Goal: Information Seeking & Learning: Learn about a topic

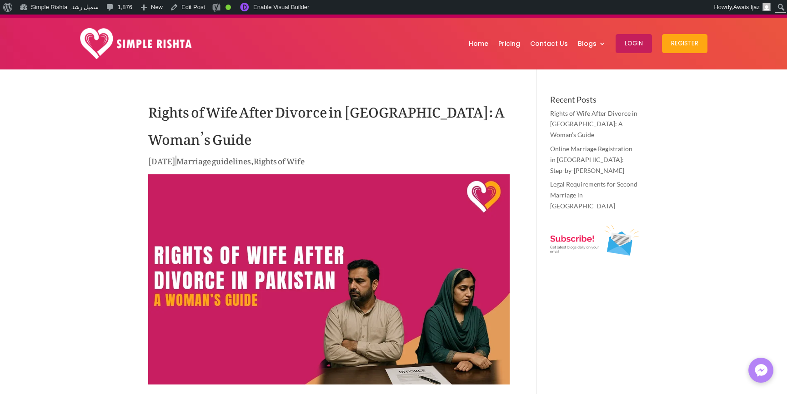
scroll to position [45, 0]
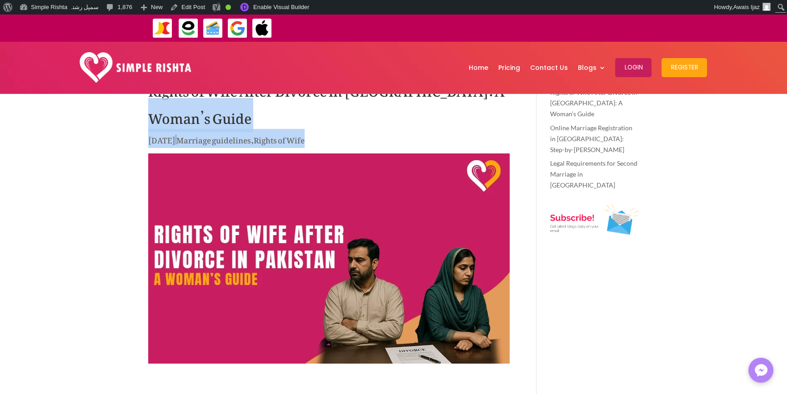
drag, startPoint x: 342, startPoint y: 142, endPoint x: 134, endPoint y: 117, distance: 209.2
drag, startPoint x: 131, startPoint y: 119, endPoint x: 377, endPoint y: 141, distance: 246.8
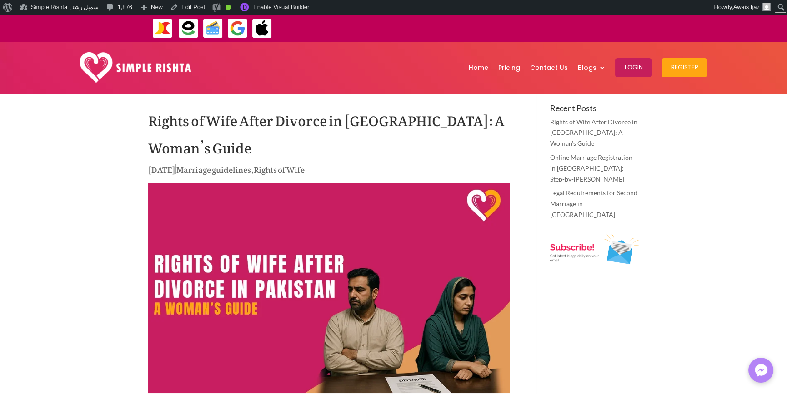
scroll to position [0, 0]
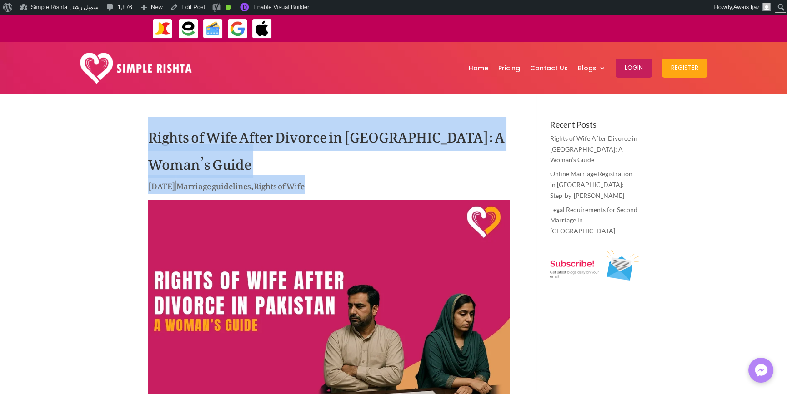
drag, startPoint x: 149, startPoint y: 140, endPoint x: 349, endPoint y: 192, distance: 206.4
drag, startPoint x: 130, startPoint y: 131, endPoint x: 400, endPoint y: 197, distance: 277.8
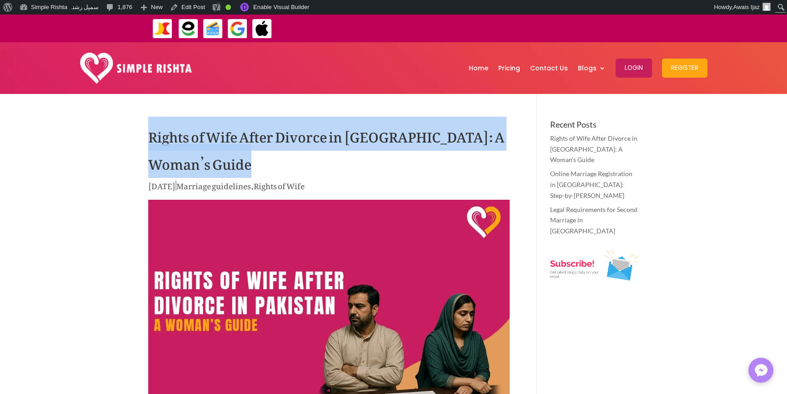
drag, startPoint x: 123, startPoint y: 127, endPoint x: 368, endPoint y: 193, distance: 253.5
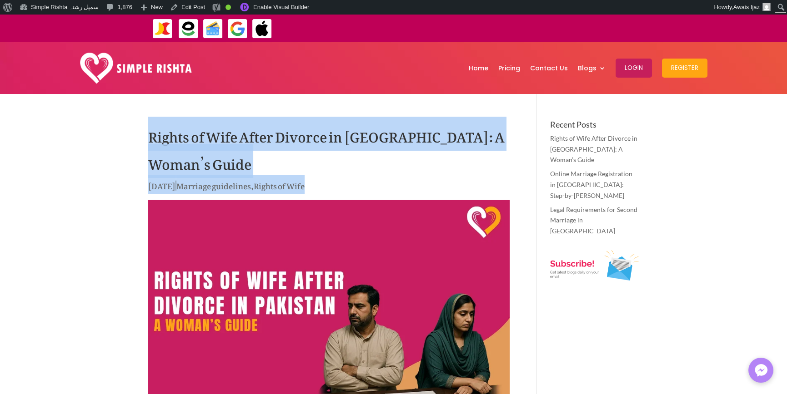
drag, startPoint x: 141, startPoint y: 119, endPoint x: 413, endPoint y: 187, distance: 280.5
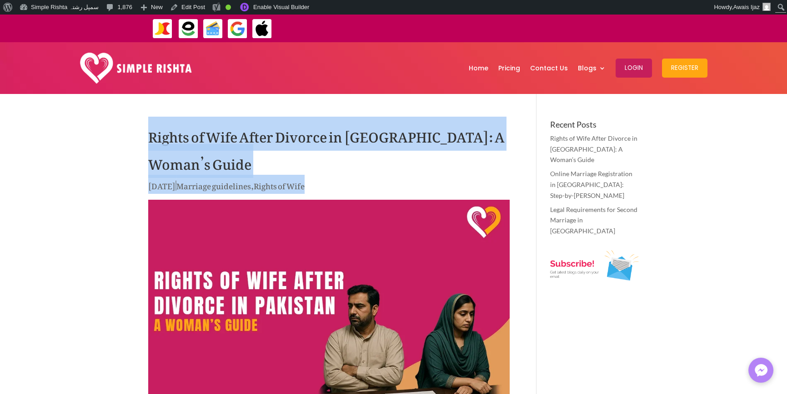
drag, startPoint x: 96, startPoint y: 129, endPoint x: 443, endPoint y: 188, distance: 352.2
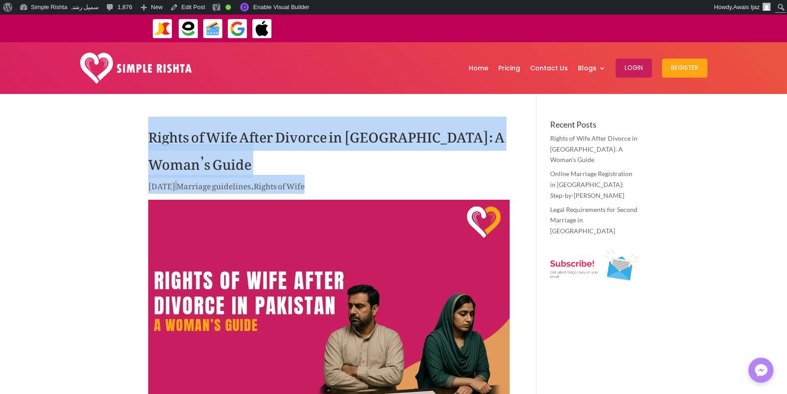
drag, startPoint x: 128, startPoint y: 130, endPoint x: 381, endPoint y: 194, distance: 261.1
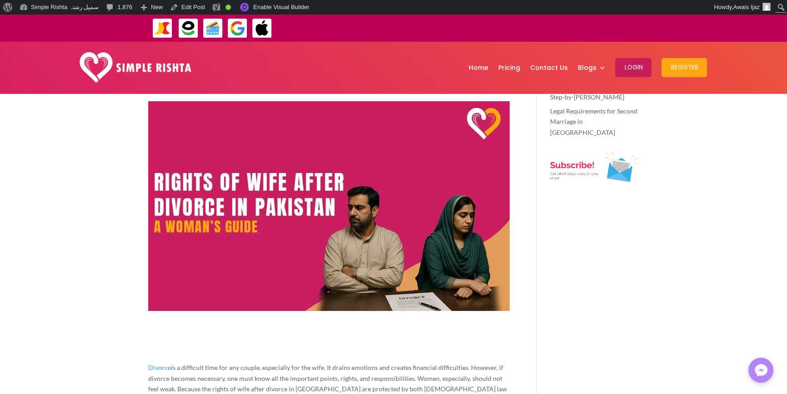
scroll to position [273, 0]
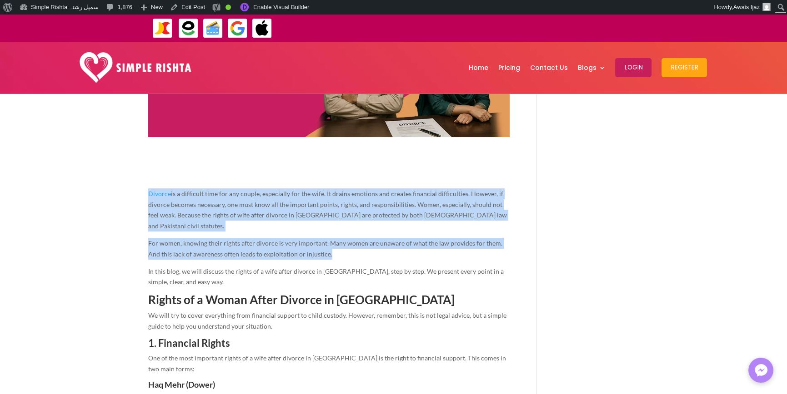
drag, startPoint x: 327, startPoint y: 247, endPoint x: 99, endPoint y: 174, distance: 239.5
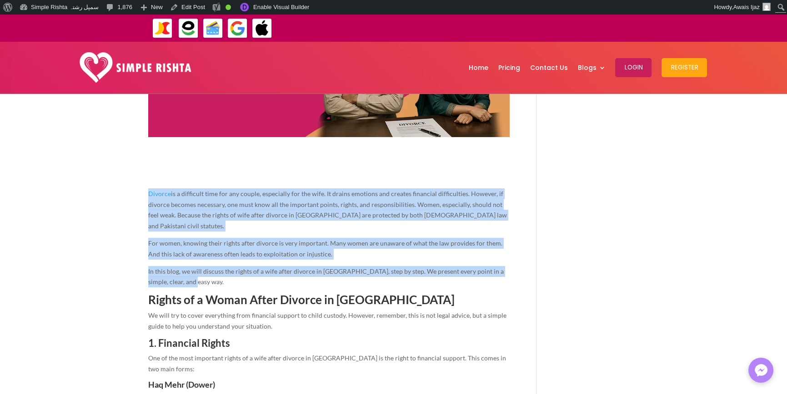
drag, startPoint x: 183, startPoint y: 272, endPoint x: 132, endPoint y: 174, distance: 111.2
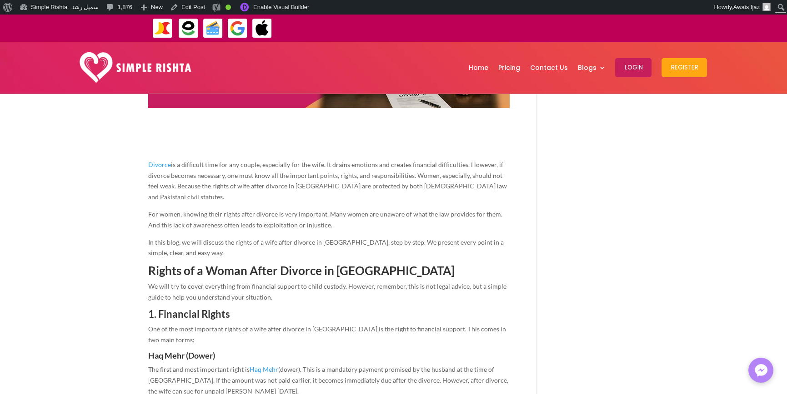
scroll to position [318, 0]
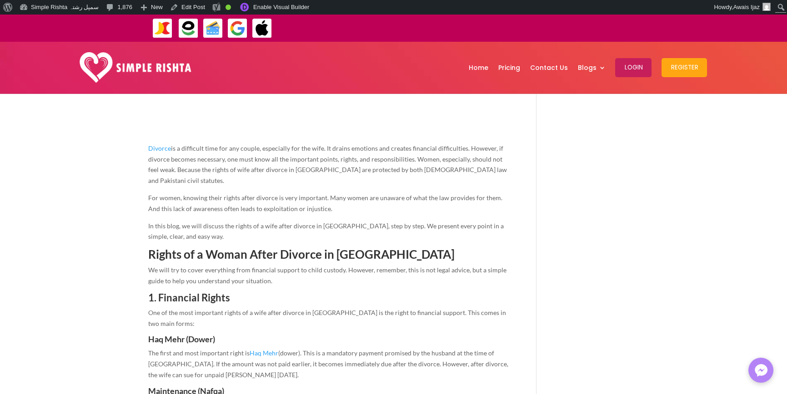
click at [166, 226] on span "In this blog, we will discuss the rights of a wife after divorce in Pakistan, s…" at bounding box center [325, 231] width 355 height 19
click at [371, 247] on span "Rights of a Woman After Divorce in Pakistan" at bounding box center [301, 254] width 306 height 15
click at [369, 247] on span "Rights of a Woman After Divorce in Pakistan" at bounding box center [301, 254] width 306 height 15
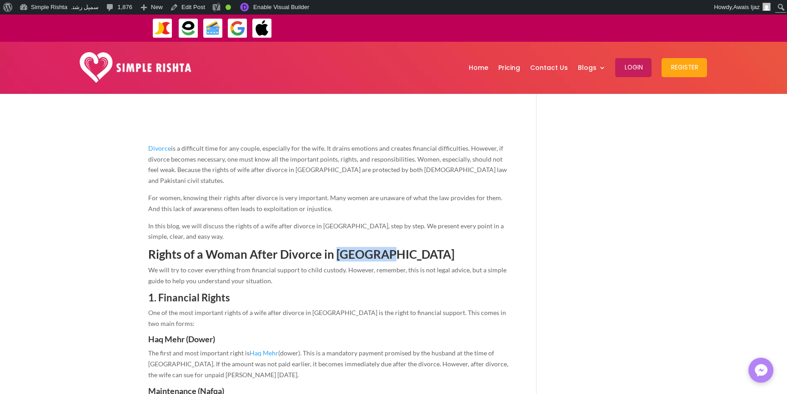
click at [369, 247] on span "Rights of a Woman After Divorce in Pakistan" at bounding box center [301, 254] width 306 height 15
click at [249, 335] on h4 "Haq Mehr (Dower)" at bounding box center [328, 341] width 361 height 13
click at [254, 269] on span "We will try to cover everything from financial support to child custody. Howeve…" at bounding box center [327, 275] width 358 height 19
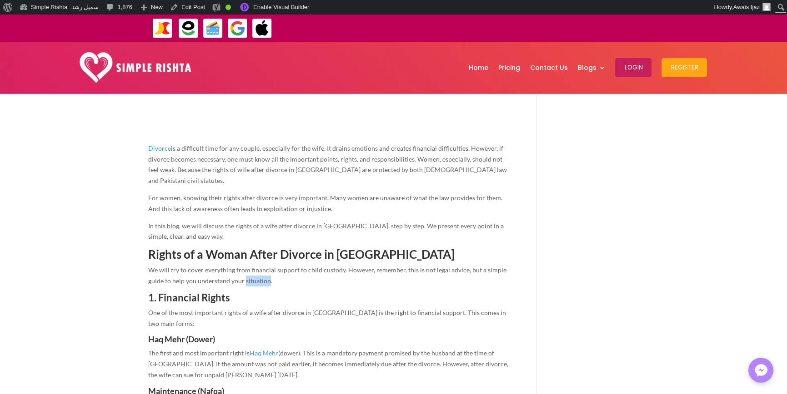
drag, startPoint x: 254, startPoint y: 269, endPoint x: 279, endPoint y: 270, distance: 25.5
click at [254, 269] on span "We will try to cover everything from financial support to child custody. Howeve…" at bounding box center [327, 275] width 358 height 19
click at [298, 272] on p "We will try to cover everything from financial support to child custody. Howeve…" at bounding box center [328, 279] width 361 height 28
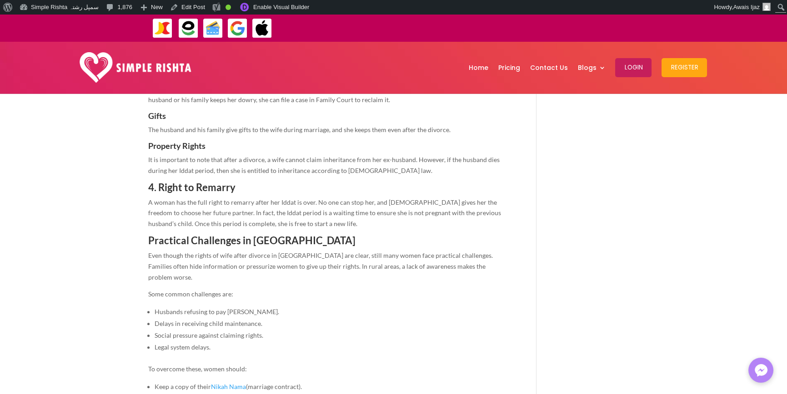
scroll to position [1181, 0]
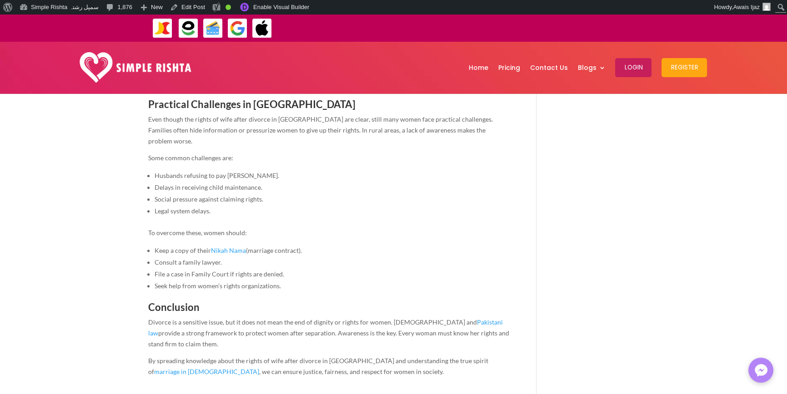
click at [328, 319] on span "Divorce is a sensitive issue, but it does not mean the end of dignity or rights…" at bounding box center [328, 334] width 361 height 30
click at [361, 319] on span "Divorce is a sensitive issue, but it does not mean the end of dignity or rights…" at bounding box center [328, 334] width 361 height 30
drag, startPoint x: 274, startPoint y: 279, endPoint x: 343, endPoint y: 279, distance: 69.1
click at [343, 319] on span "Divorce is a sensitive issue, but it does not mean the end of dignity or rights…" at bounding box center [328, 334] width 361 height 30
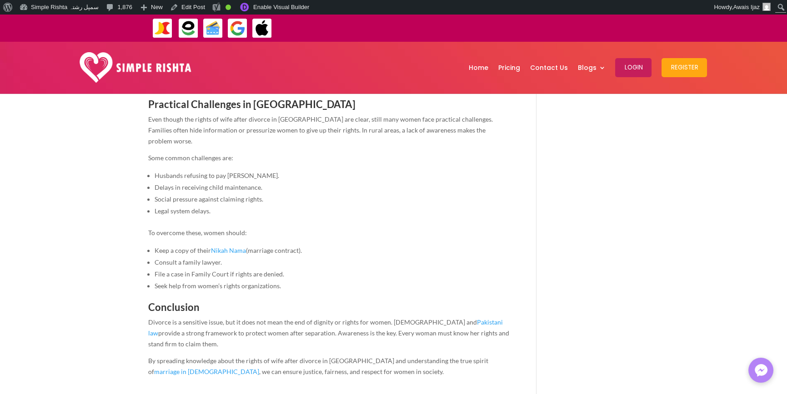
click at [331, 356] on p "By spreading knowledge about the rights of wife after divorce in Pakistan and u…" at bounding box center [328, 370] width 361 height 28
drag, startPoint x: 335, startPoint y: 275, endPoint x: 350, endPoint y: 295, distance: 25.0
click at [350, 317] on p "Divorce is a sensitive issue, but it does not mean the end of dignity or rights…" at bounding box center [328, 336] width 361 height 39
click at [346, 357] on span "By spreading knowledge about the rights of wife after divorce in Pakistan and u…" at bounding box center [318, 366] width 340 height 19
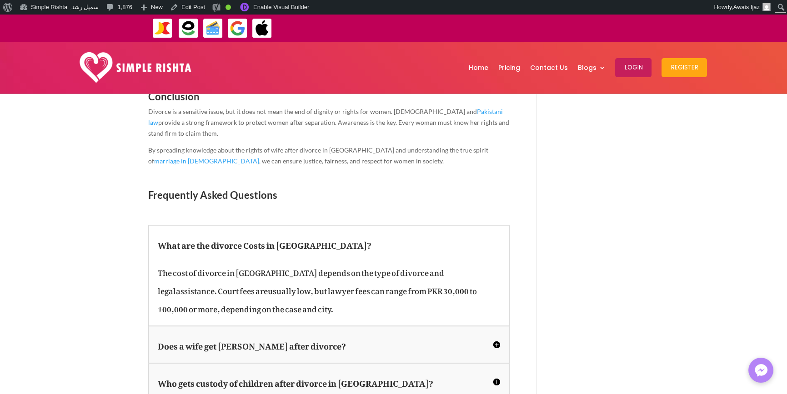
scroll to position [1409, 0]
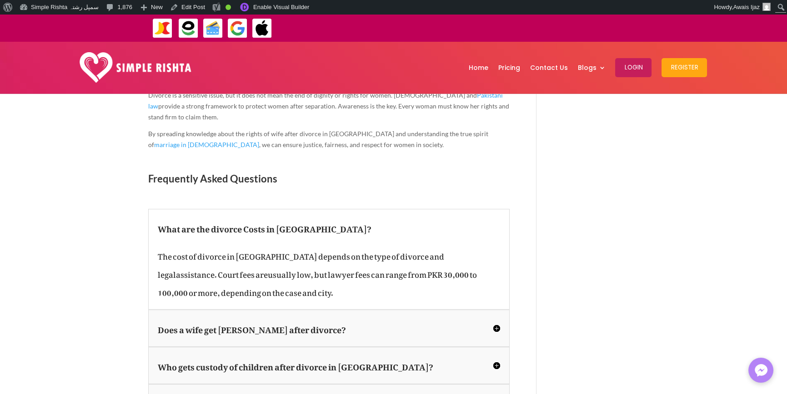
click at [364, 310] on div "Does a wife get Haq Mehr after divorce? Yes, the husband must pay the full amou…" at bounding box center [328, 328] width 361 height 37
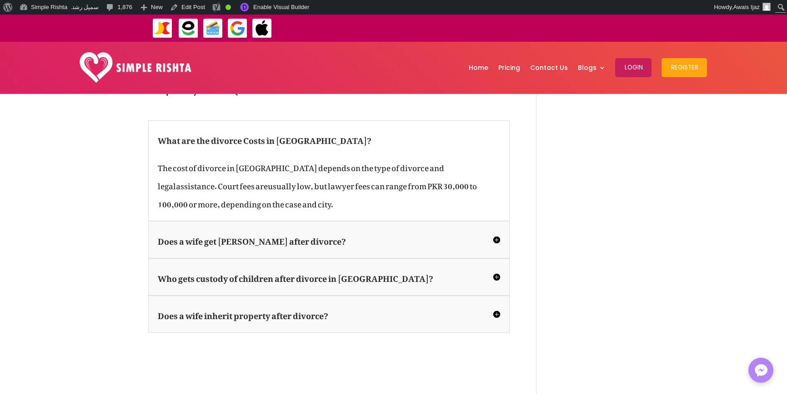
scroll to position [1499, 0]
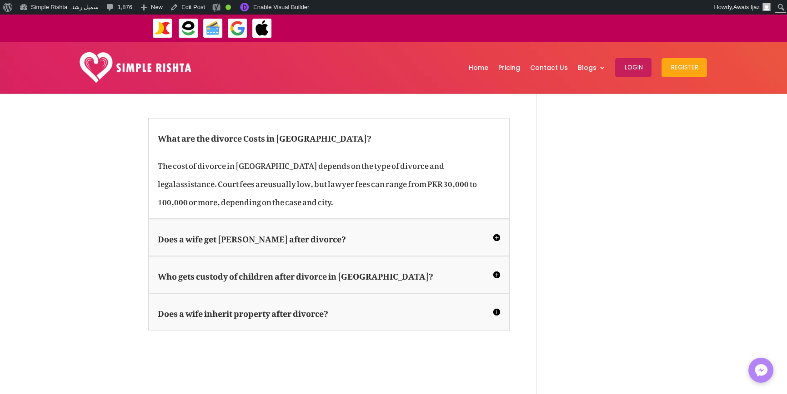
click at [390, 229] on h5 "Does a wife get Haq Mehr after divorce?" at bounding box center [329, 238] width 342 height 18
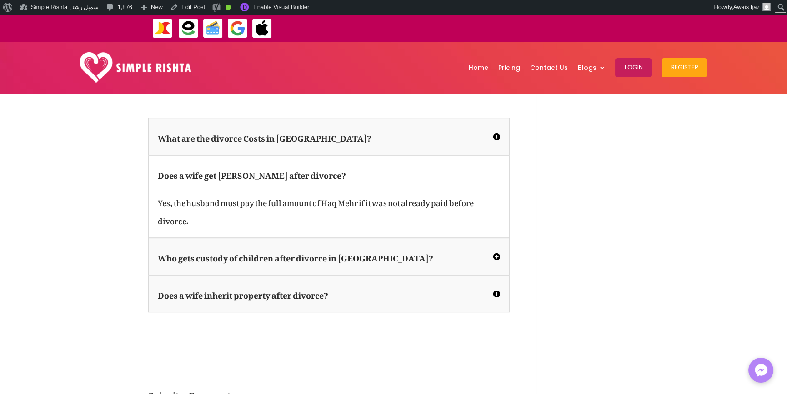
click at [393, 248] on h5 "Who gets custody of children after divorce in Pakistan?" at bounding box center [329, 257] width 342 height 18
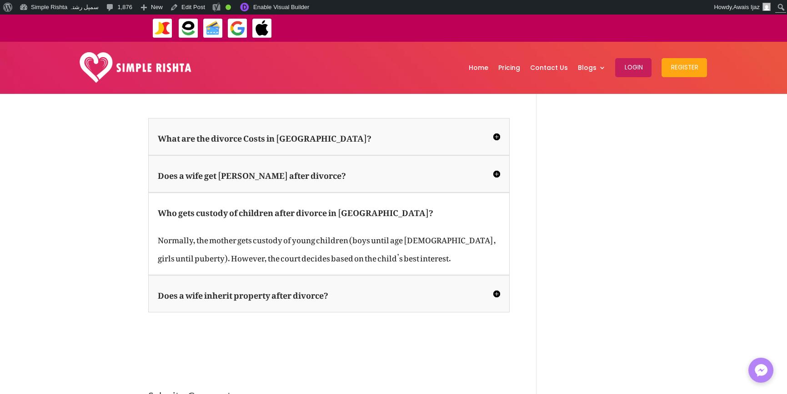
click at [393, 285] on h5 "Does a wife inherit property after divorce?" at bounding box center [329, 294] width 342 height 18
